Goal: Task Accomplishment & Management: Manage account settings

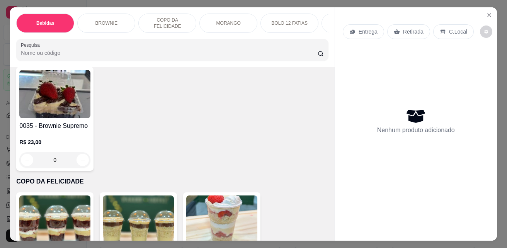
scroll to position [541, 0]
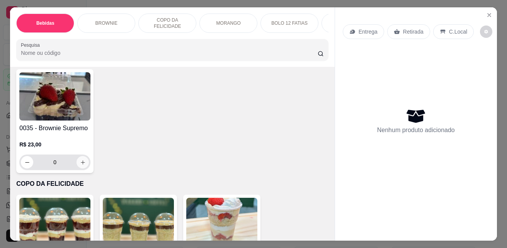
click at [85, 165] on button "increase-product-quantity" at bounding box center [83, 162] width 12 height 12
type input "1"
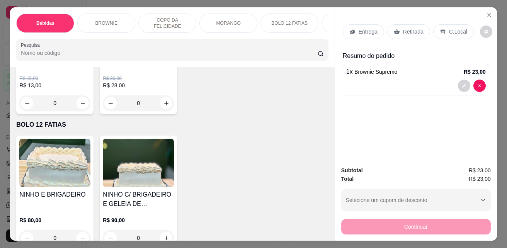
scroll to position [1237, 0]
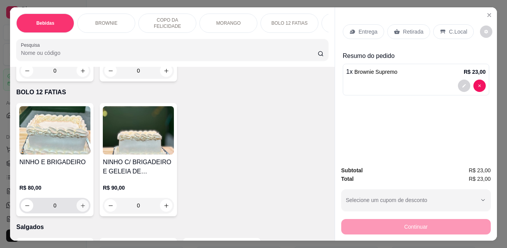
click at [84, 206] on button "increase-product-quantity" at bounding box center [83, 205] width 12 height 12
type input "1"
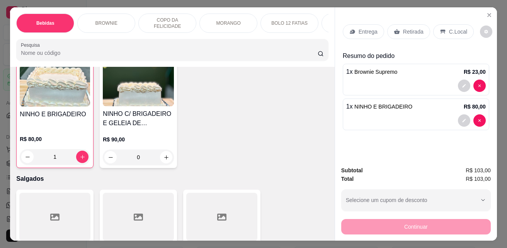
scroll to position [1353, 0]
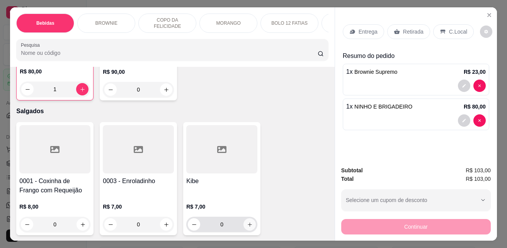
click at [248, 226] on icon "increase-product-quantity" at bounding box center [250, 225] width 6 height 6
type input "1"
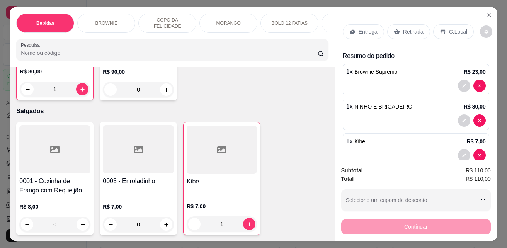
click at [450, 31] on p "C.Local" at bounding box center [458, 32] width 18 height 8
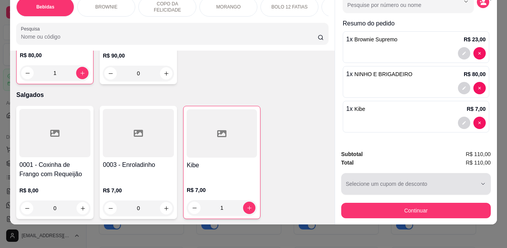
scroll to position [20, 0]
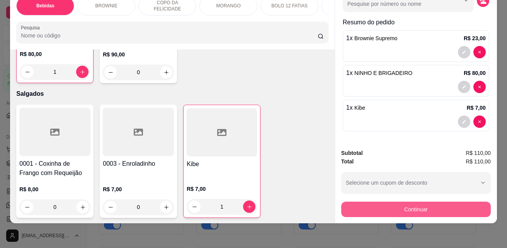
click at [439, 202] on button "Continuar" at bounding box center [416, 209] width 150 height 15
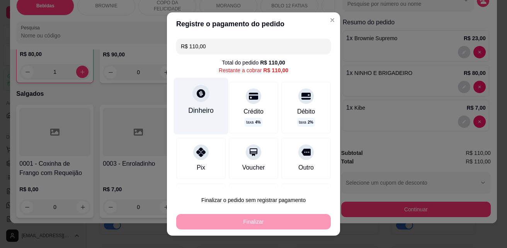
click at [207, 110] on div "Dinheiro" at bounding box center [201, 111] width 26 height 10
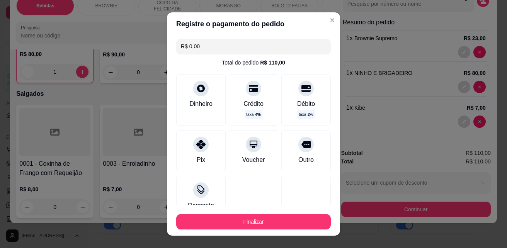
type input "R$ 0,00"
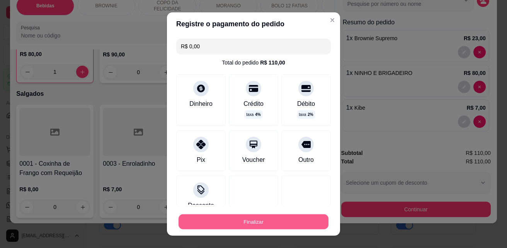
click at [300, 217] on button "Finalizar" at bounding box center [254, 221] width 150 height 15
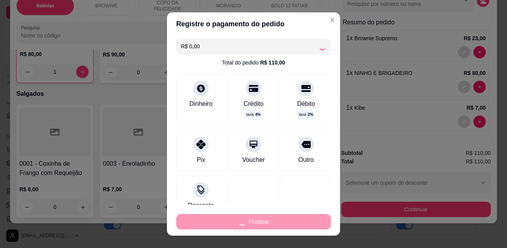
type input "0"
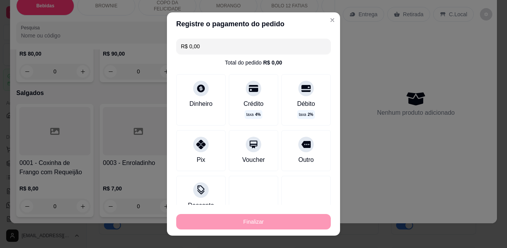
type input "-R$ 110,00"
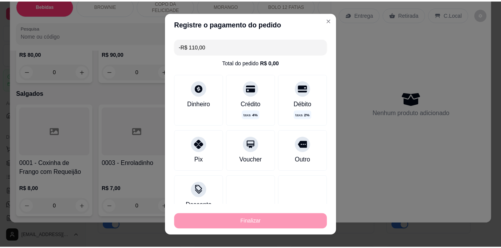
scroll to position [1352, 0]
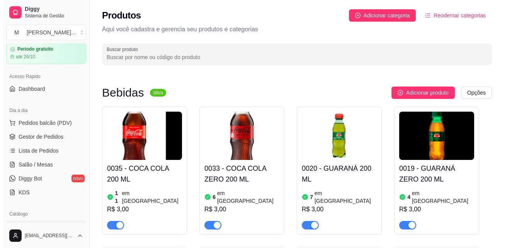
scroll to position [77, 0]
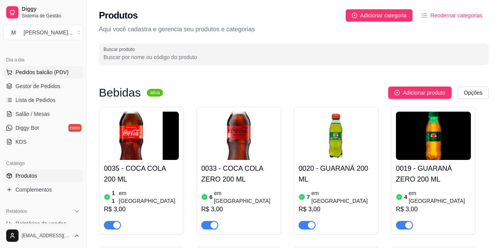
click at [48, 73] on span "Pedidos balcão (PDV)" at bounding box center [41, 72] width 53 height 8
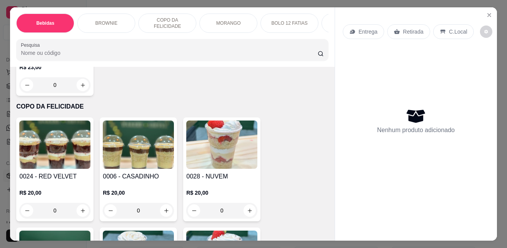
scroll to position [696, 0]
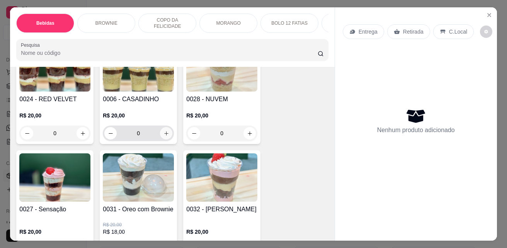
click at [163, 136] on icon "increase-product-quantity" at bounding box center [166, 134] width 6 height 6
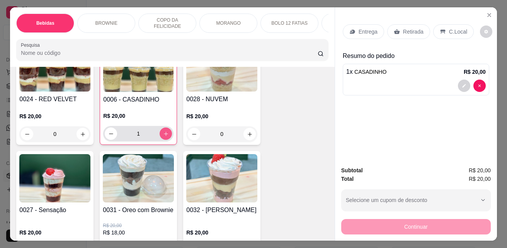
type input "1"
click at [449, 31] on p "C.Local" at bounding box center [458, 32] width 18 height 8
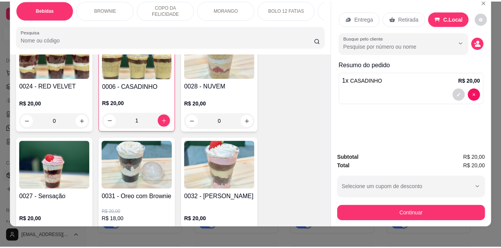
scroll to position [20, 0]
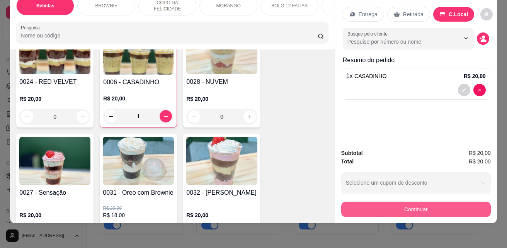
click at [445, 202] on button "Continuar" at bounding box center [416, 209] width 150 height 15
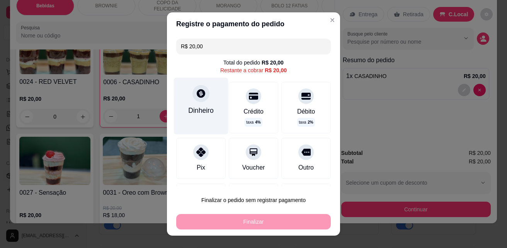
click at [203, 95] on div at bounding box center [200, 93] width 17 height 17
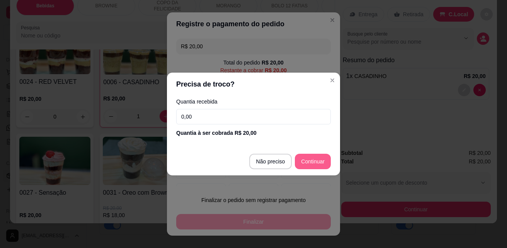
type input "R$ 0,00"
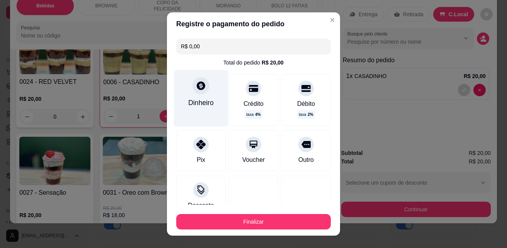
click at [188, 103] on div "Dinheiro" at bounding box center [201, 103] width 26 height 10
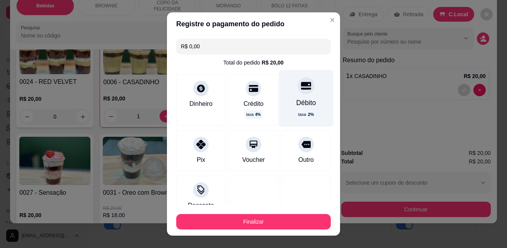
click at [302, 114] on div "taxa 2 %" at bounding box center [305, 115] width 19 height 10
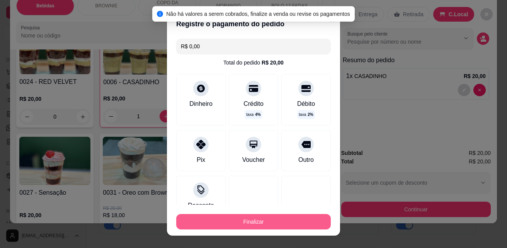
click at [283, 220] on button "Finalizar" at bounding box center [253, 221] width 155 height 15
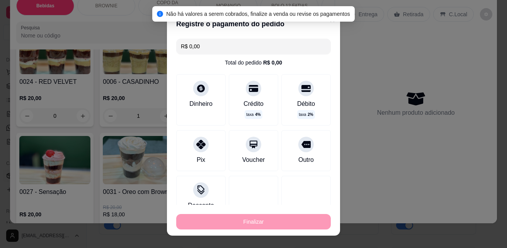
type input "0"
type input "-R$ 20,00"
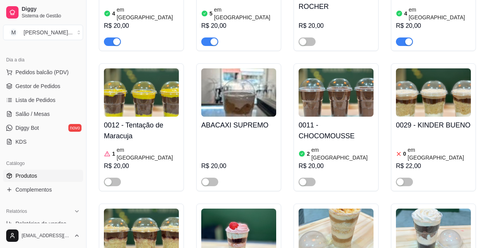
scroll to position [1121, 0]
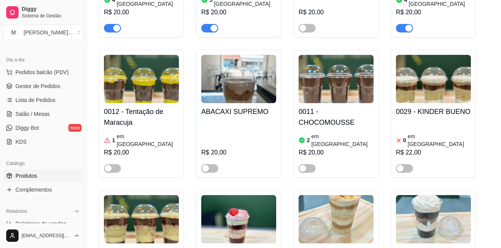
drag, startPoint x: 352, startPoint y: 124, endPoint x: 336, endPoint y: 114, distance: 19.6
click at [400, 164] on button "button" at bounding box center [404, 168] width 17 height 9
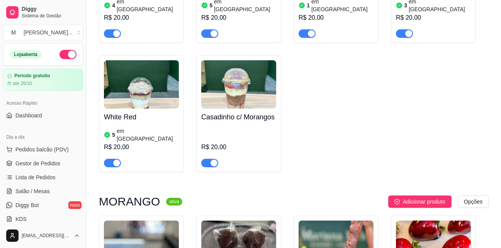
scroll to position [1546, 0]
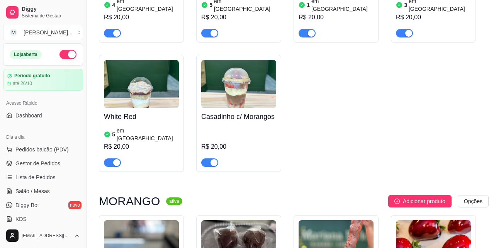
click at [225, 111] on h4 "Casadinho c/ Morangos" at bounding box center [238, 116] width 75 height 11
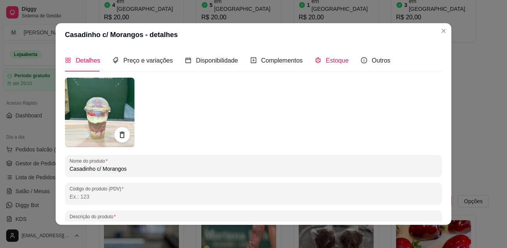
click at [315, 60] on icon "code-sandbox" at bounding box center [318, 60] width 6 height 6
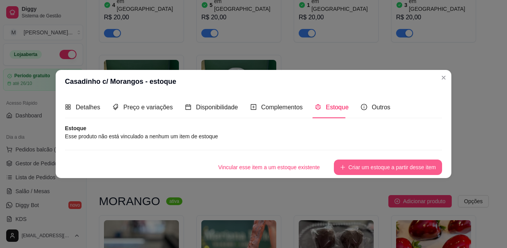
click at [378, 168] on button "Criar um estoque a partir desse item" at bounding box center [388, 167] width 108 height 15
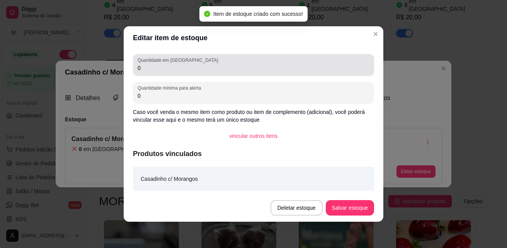
click at [172, 65] on input "0" at bounding box center [254, 68] width 232 height 8
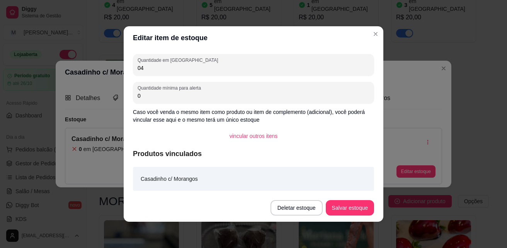
type input "0"
type input "4"
click at [351, 209] on button "Salvar estoque" at bounding box center [350, 207] width 48 height 15
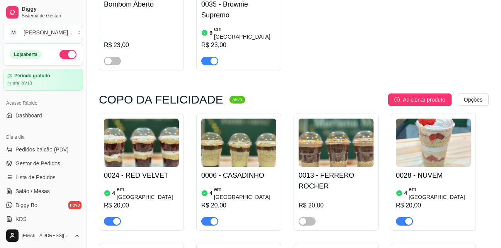
scroll to position [773, 0]
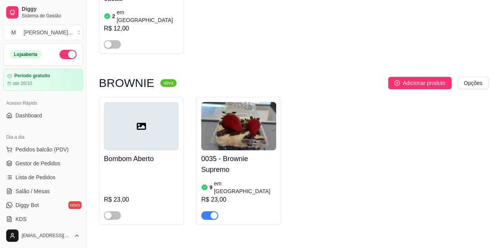
click at [61, 54] on button "button" at bounding box center [68, 54] width 17 height 9
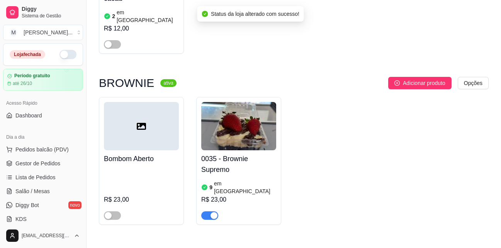
click at [66, 57] on button "button" at bounding box center [68, 54] width 17 height 9
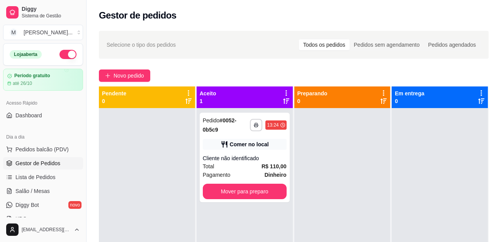
scroll to position [37, 0]
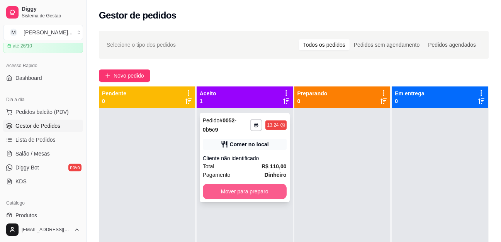
click at [236, 193] on button "Mover para preparo" at bounding box center [245, 191] width 84 height 15
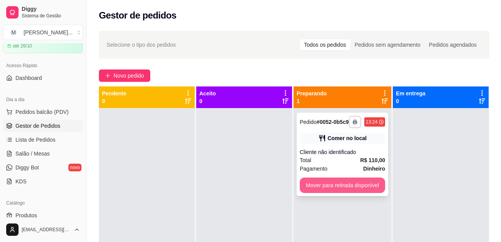
click at [357, 192] on button "Mover para retirada disponível" at bounding box center [342, 185] width 85 height 15
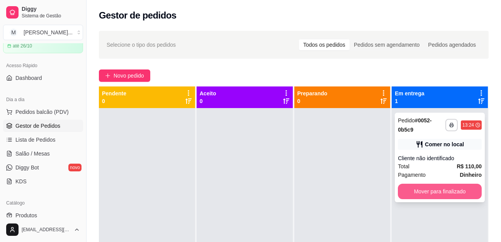
click at [417, 191] on button "Mover para finalizado" at bounding box center [440, 191] width 84 height 15
